Goal: Check status: Check status

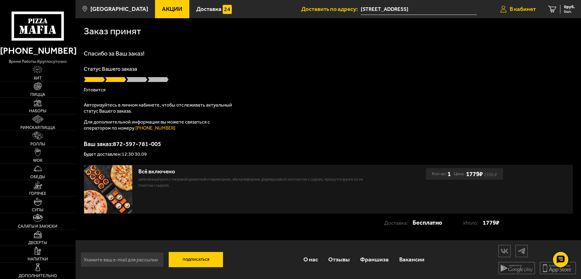
click at [520, 7] on span "В кабинет" at bounding box center [523, 9] width 26 height 6
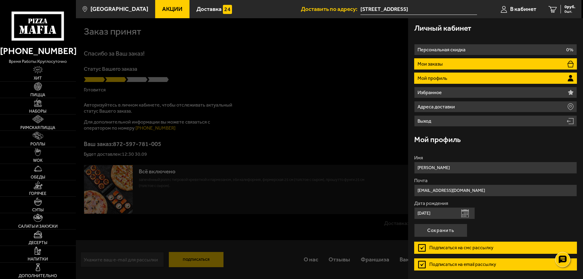
click at [468, 59] on li "Мои заказы" at bounding box center [495, 63] width 163 height 11
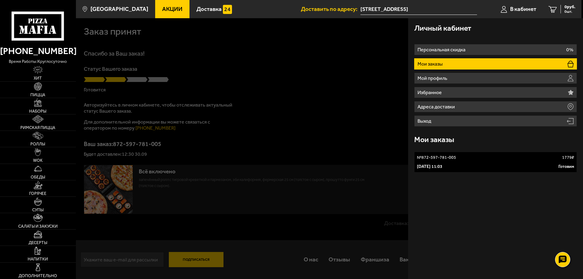
click at [304, 70] on div at bounding box center [367, 157] width 583 height 279
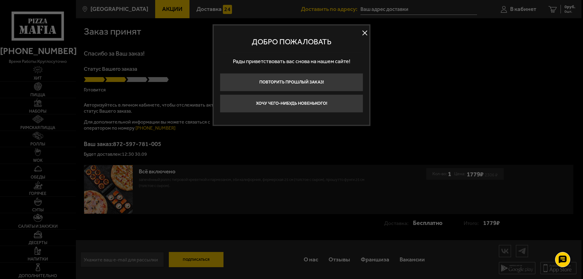
click at [364, 32] on button at bounding box center [364, 33] width 9 height 9
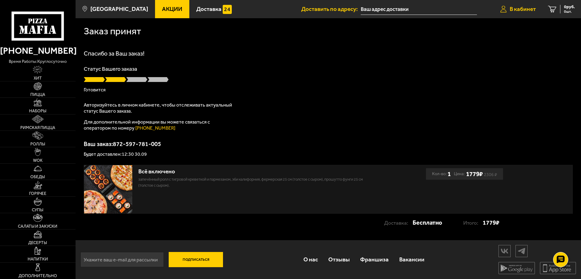
click at [525, 9] on span "В кабинет" at bounding box center [523, 9] width 26 height 6
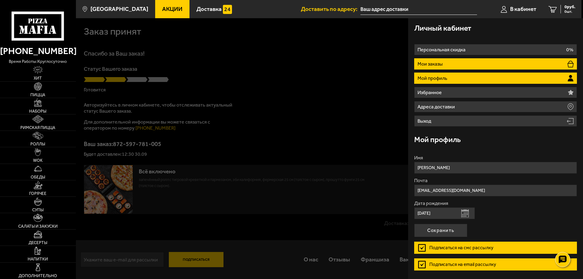
click at [471, 62] on li "Мои заказы" at bounding box center [495, 63] width 163 height 11
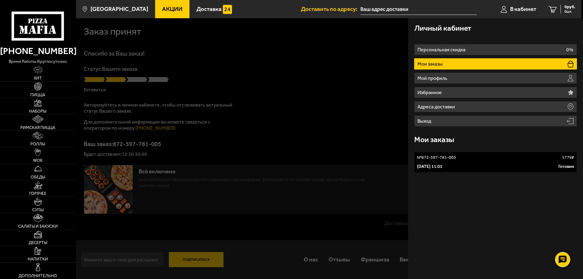
click at [435, 161] on link "№ 872-597-781-005 1779 ₽ 30 сентября 2025 г. 11:03 Готовим" at bounding box center [495, 162] width 163 height 21
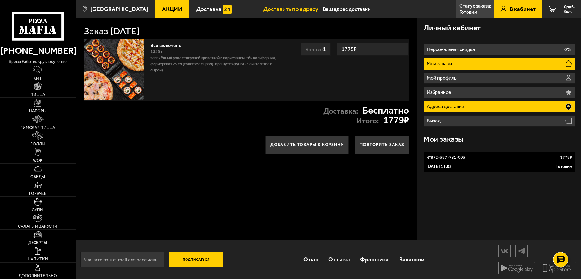
click at [441, 107] on p "Адреса доставки" at bounding box center [446, 106] width 39 height 5
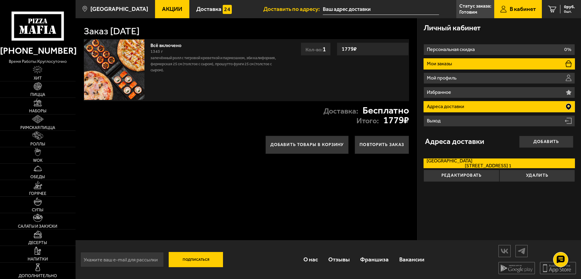
click at [464, 63] on li "Мои заказы" at bounding box center [499, 63] width 151 height 11
